Goal: Navigation & Orientation: Understand site structure

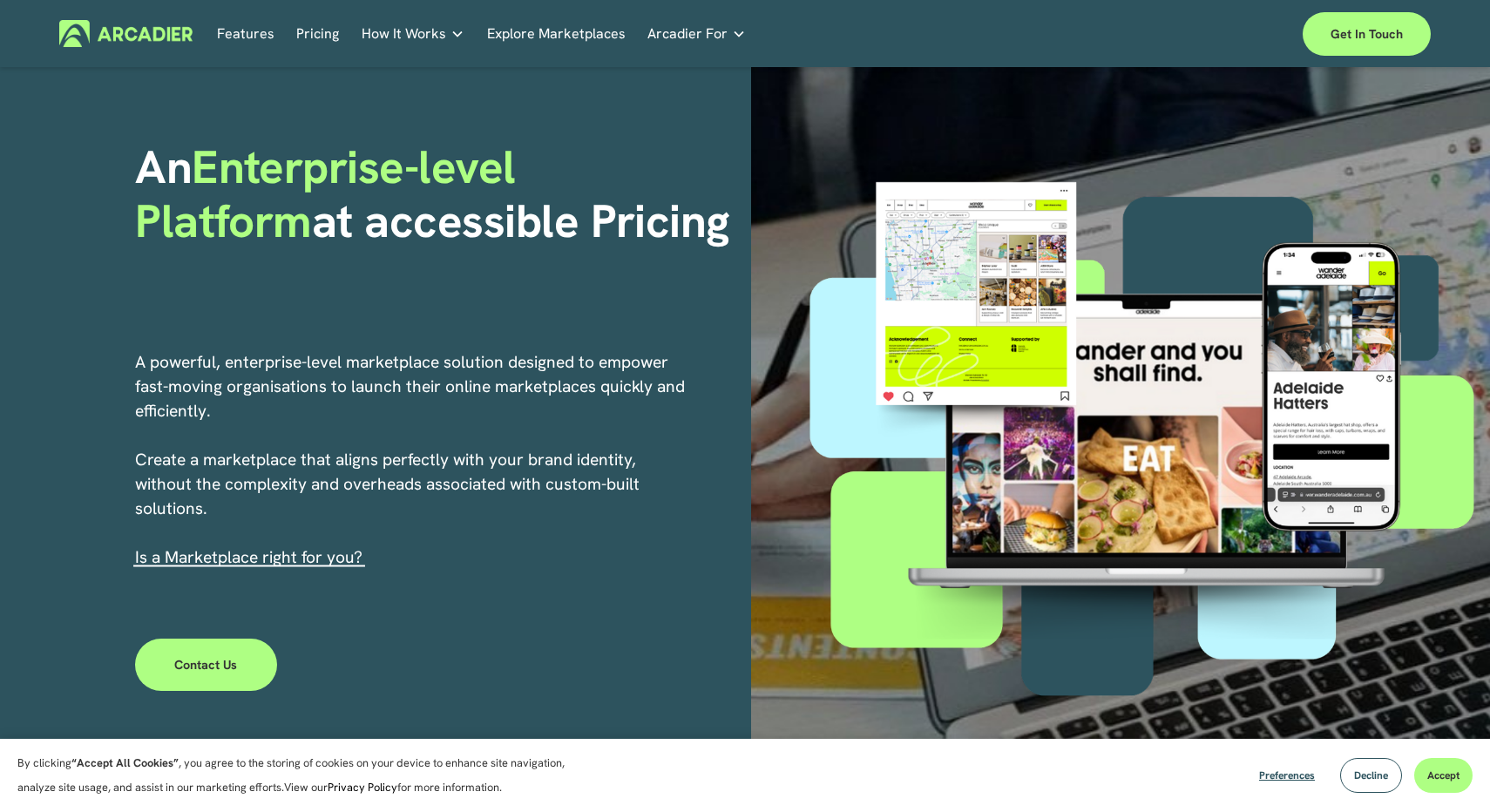
scroll to position [15, 0]
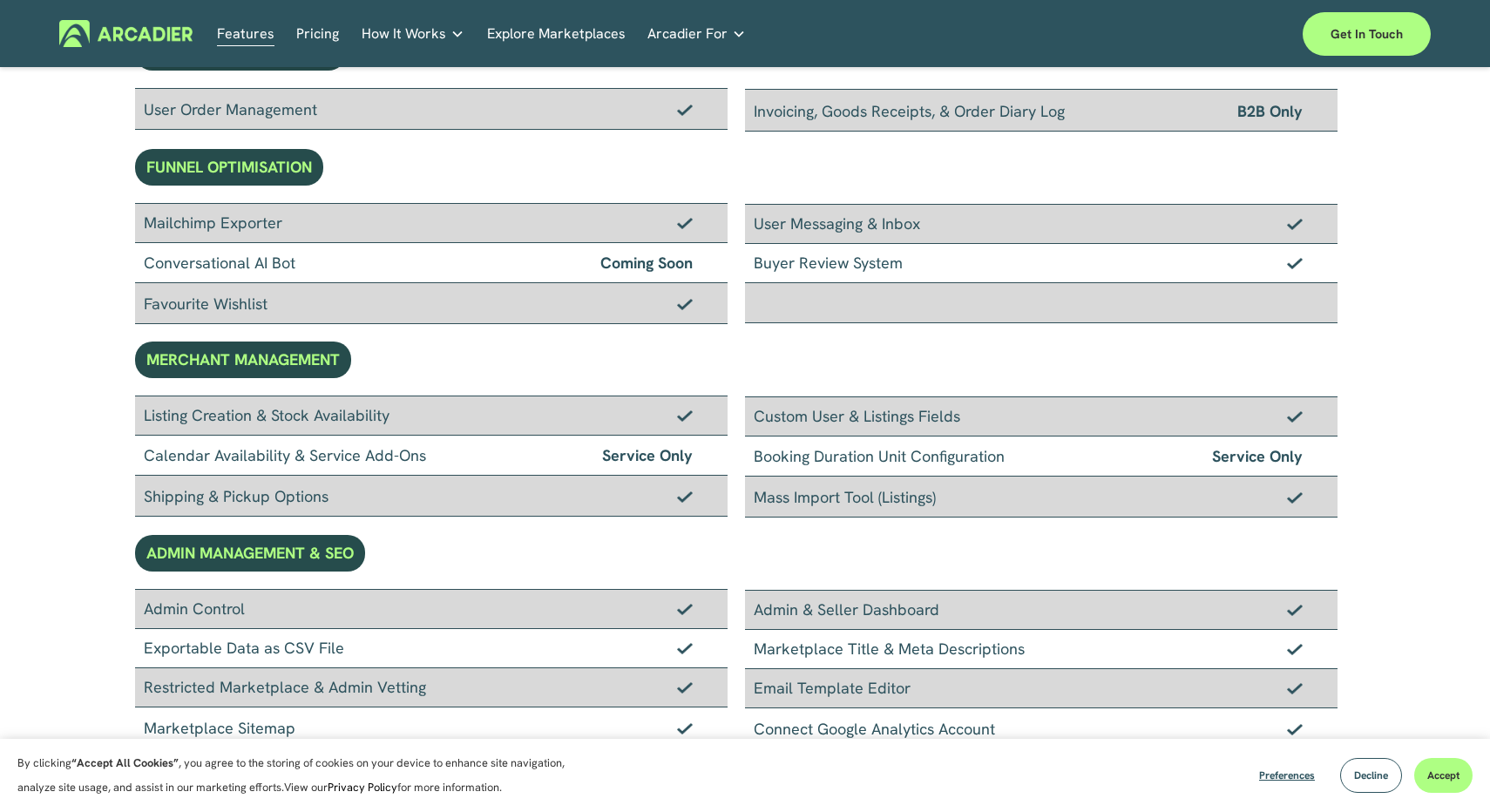
scroll to position [727, 0]
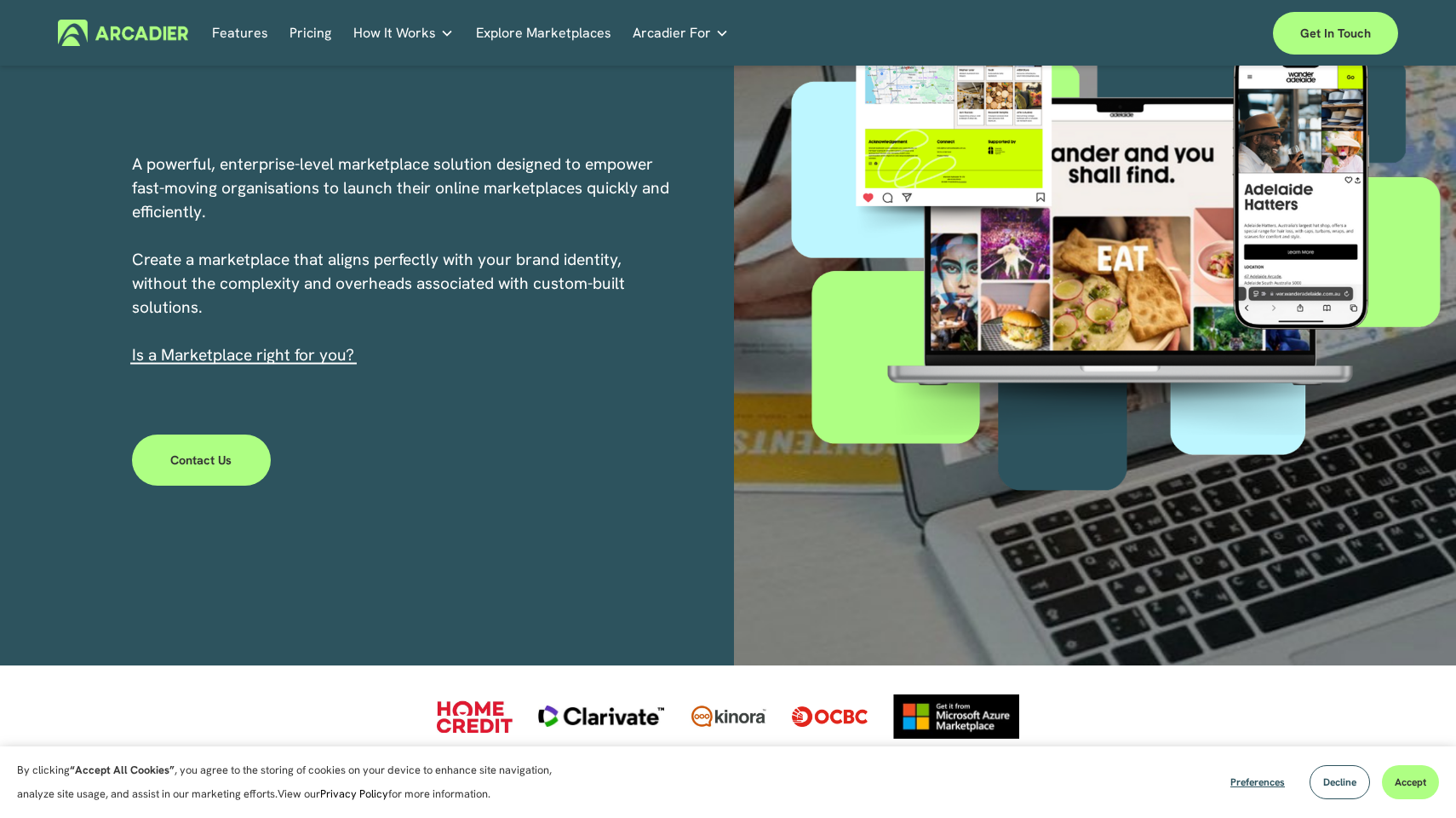
scroll to position [278, 0]
